Goal: Task Accomplishment & Management: Use online tool/utility

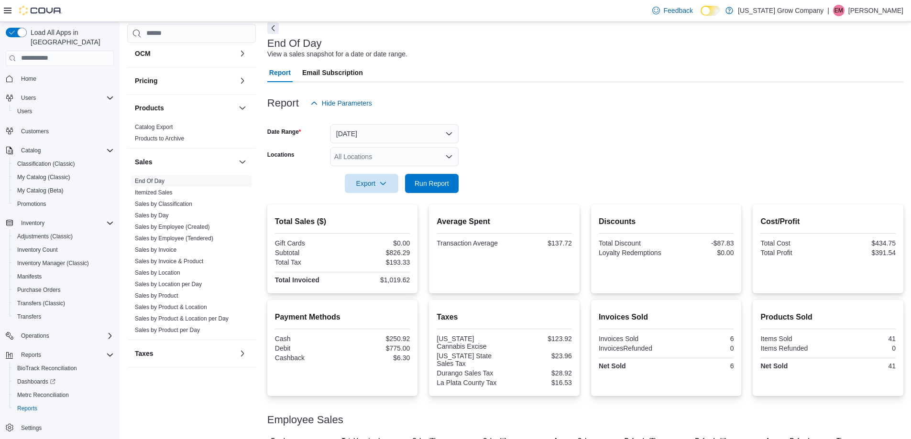
scroll to position [102, 0]
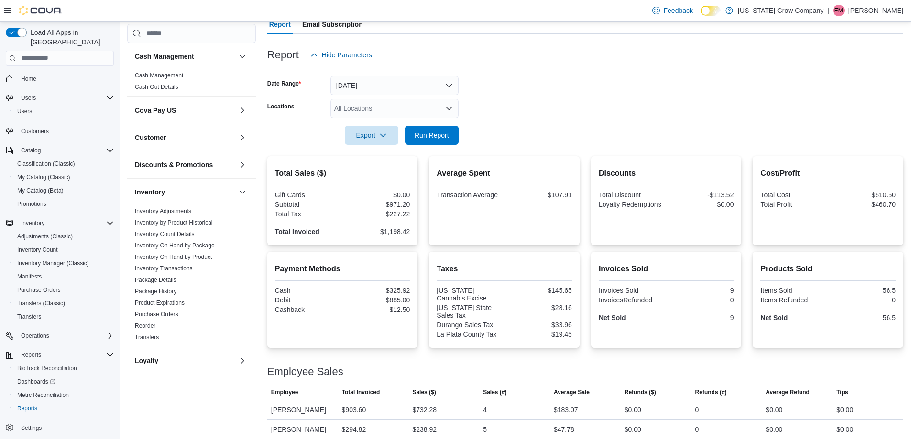
scroll to position [102, 0]
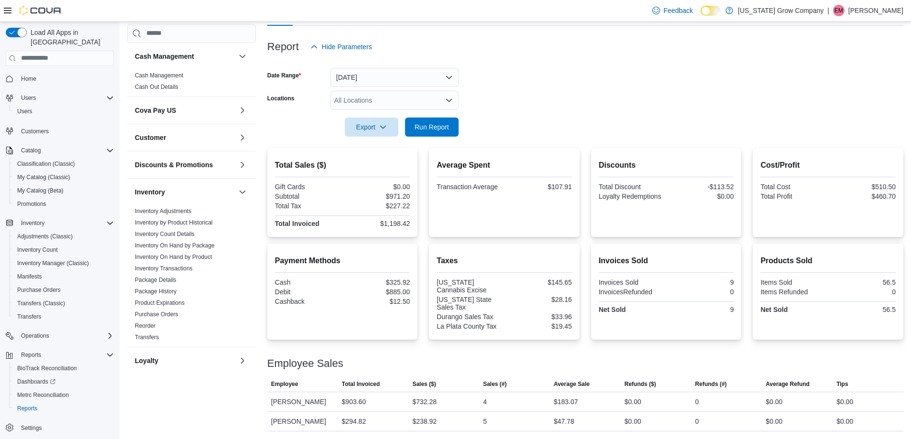
click at [592, 353] on div at bounding box center [585, 352] width 636 height 11
click at [63, 260] on span "Inventory Manager (Classic)" at bounding box center [53, 264] width 72 height 8
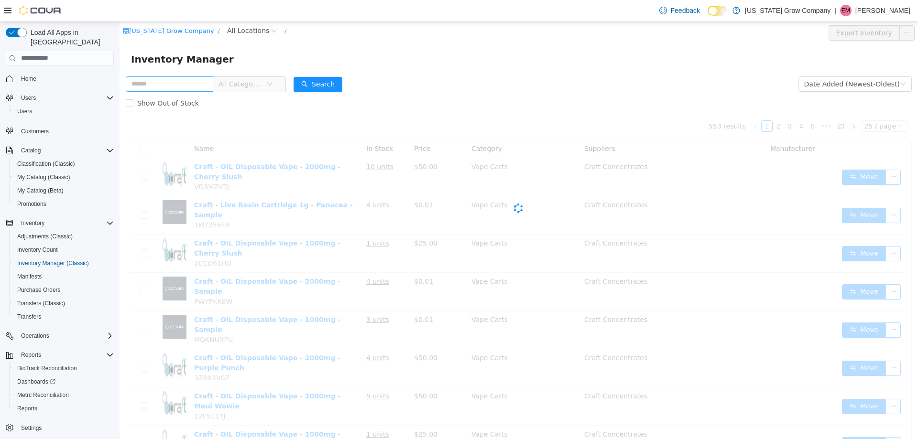
click at [207, 87] on input "text" at bounding box center [169, 83] width 87 height 15
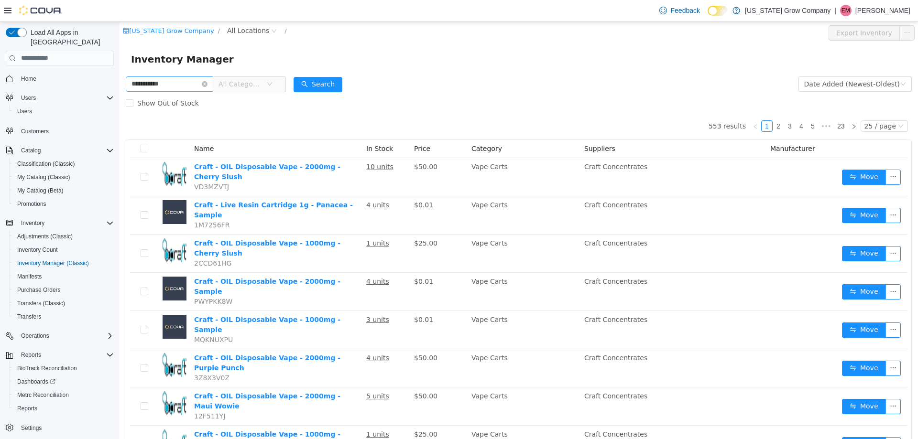
type input "**********"
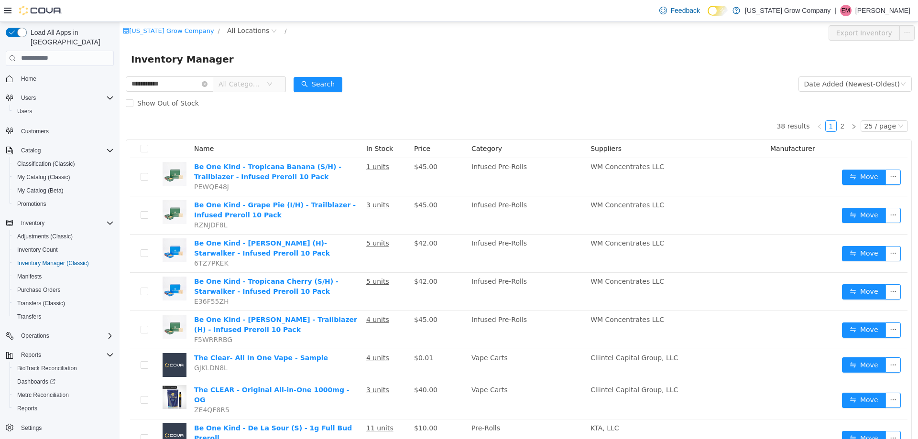
click at [523, 70] on div "Inventory Manager" at bounding box center [519, 59] width 798 height 31
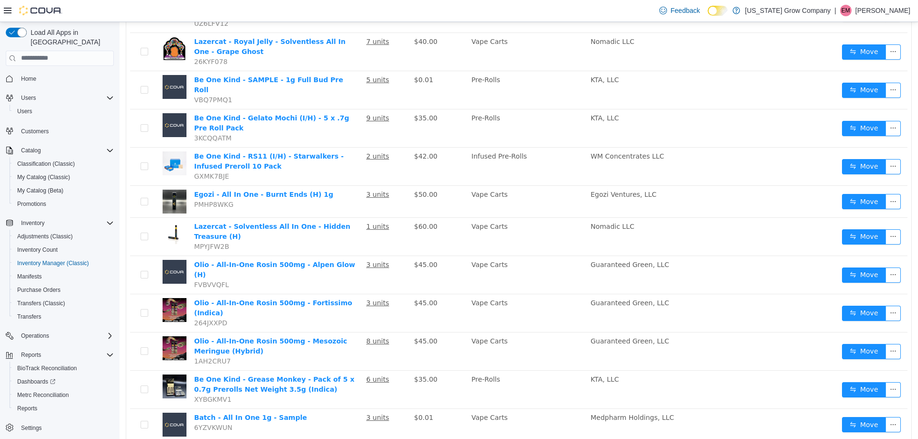
scroll to position [478, 0]
